Goal: Check status: Check status

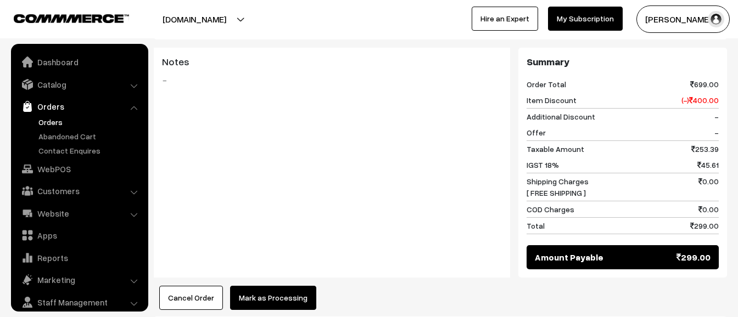
scroll to position [34, 0]
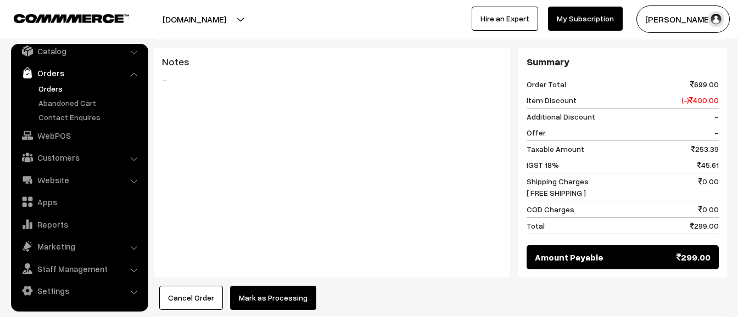
click at [53, 88] on link "Orders" at bounding box center [90, 89] width 109 height 12
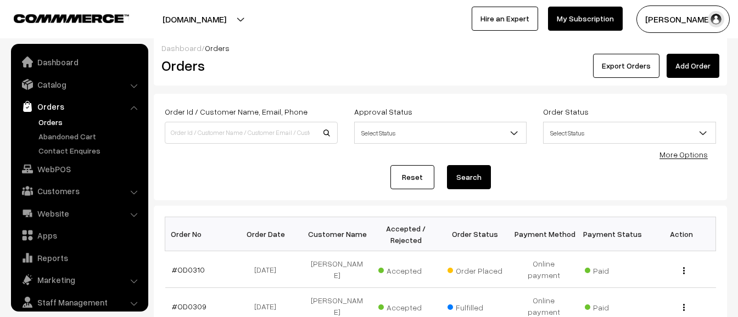
scroll to position [34, 0]
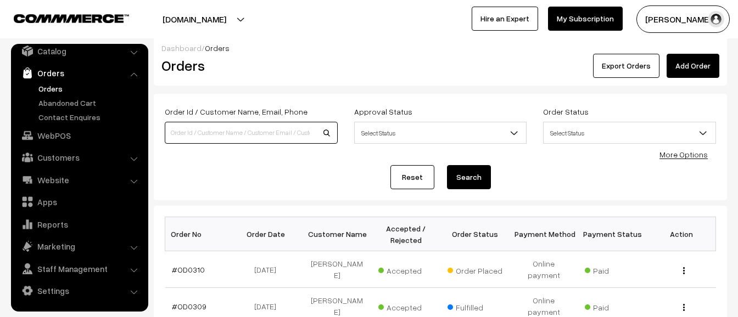
click at [276, 127] on input at bounding box center [251, 133] width 173 height 22
type input "Hetesh"
click at [478, 180] on button "Search" at bounding box center [469, 177] width 44 height 24
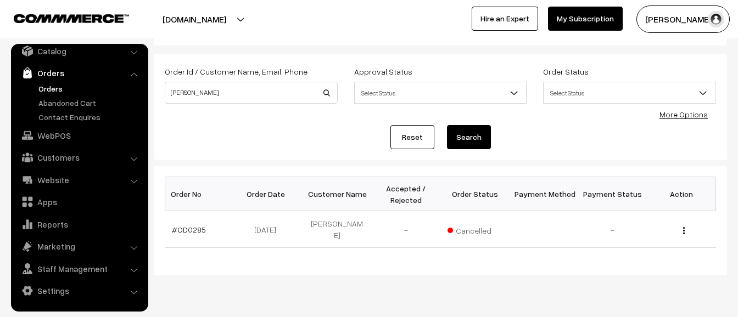
scroll to position [59, 0]
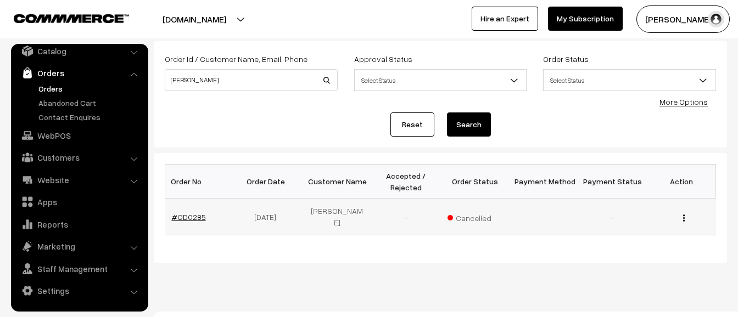
click at [182, 215] on link "#OD0285" at bounding box center [189, 217] width 34 height 9
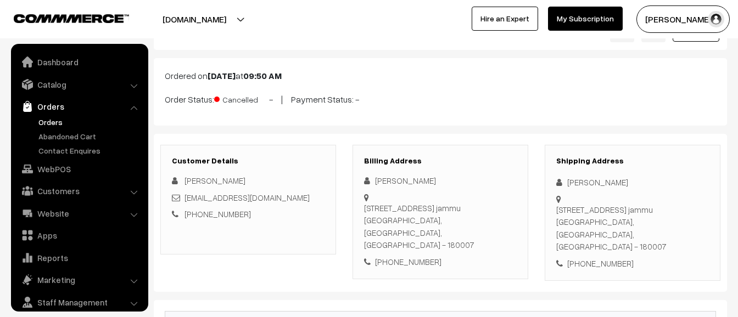
scroll to position [34, 0]
